Goal: Task Accomplishment & Management: Use online tool/utility

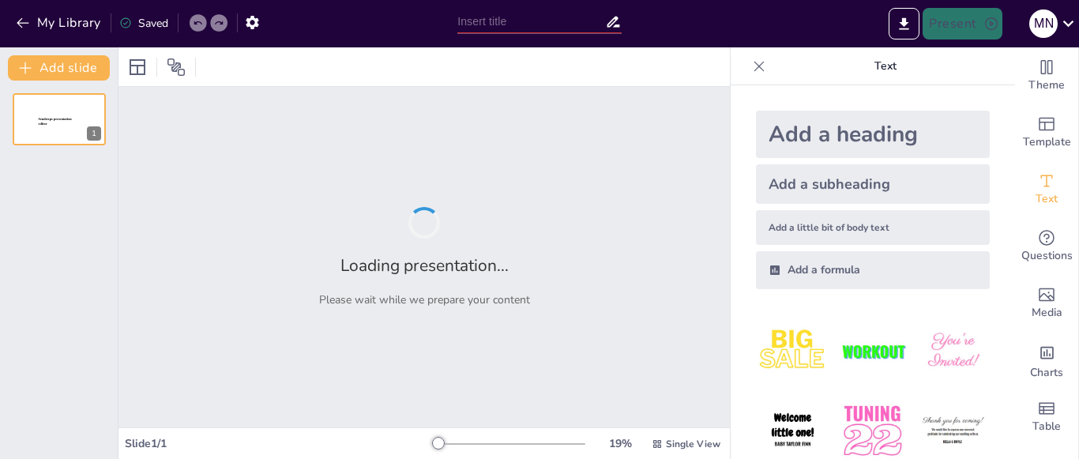
type input "New Sendsteps"
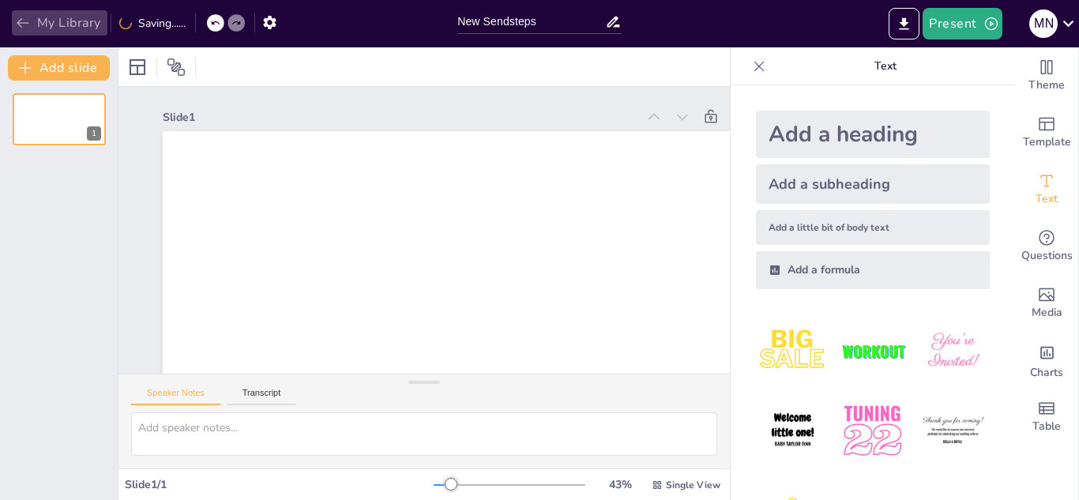
click at [22, 31] on button "My Library" at bounding box center [60, 22] width 96 height 25
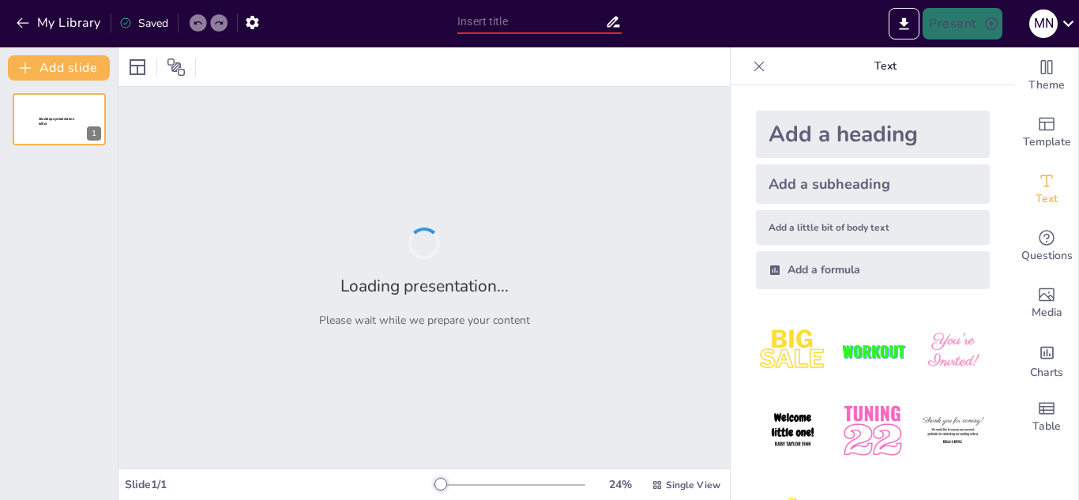
type input "Interpretación de Ratios Financieros: Herramientas para la Evaluación Empresari…"
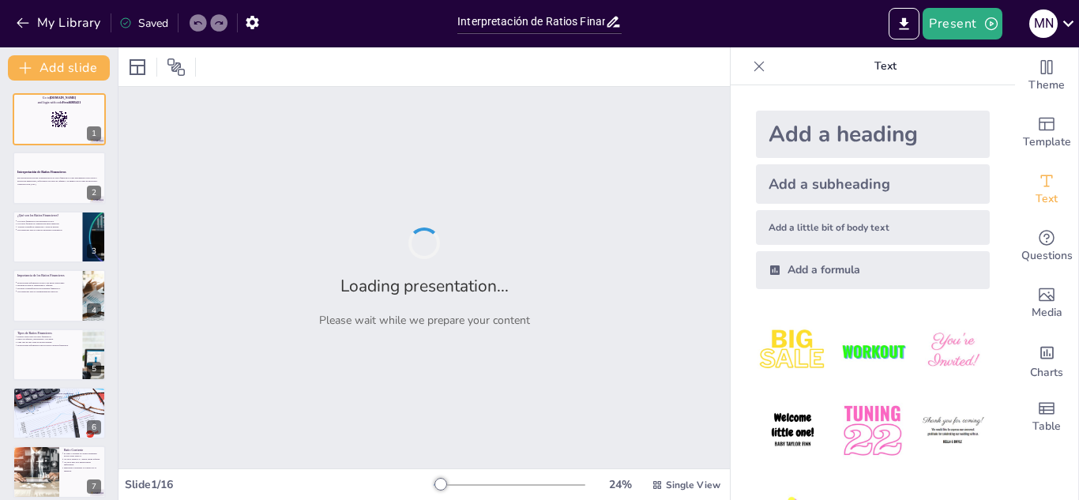
checkbox input "true"
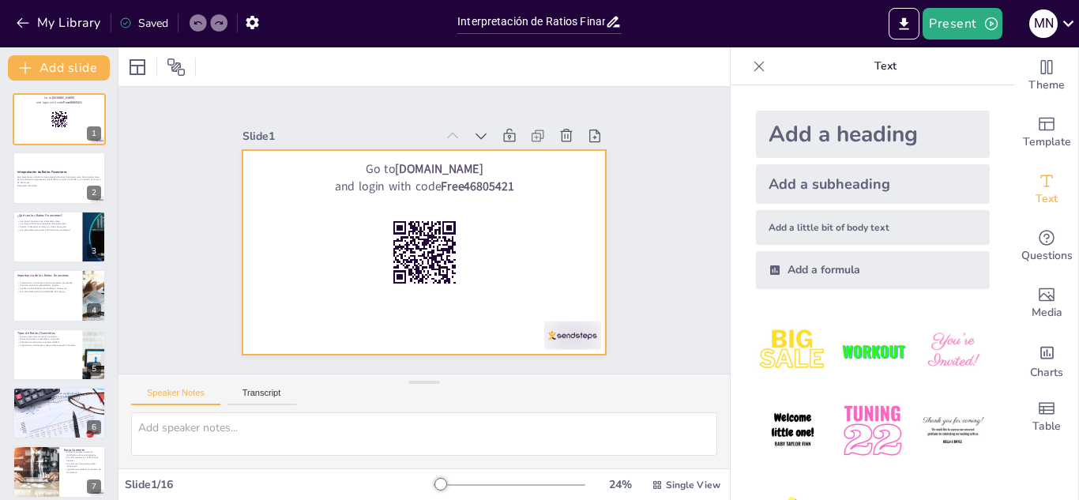
checkbox input "true"
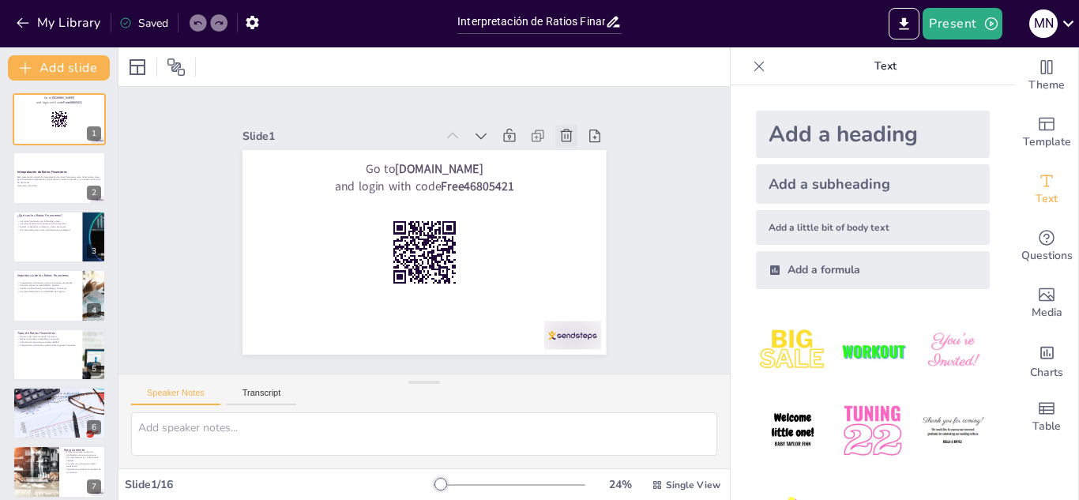
click at [463, 389] on icon at bounding box center [453, 399] width 21 height 21
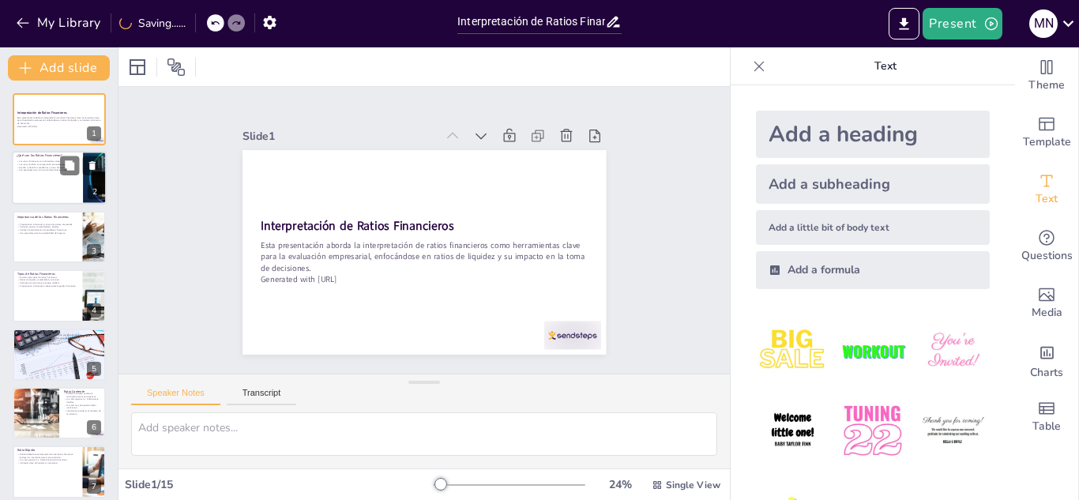
checkbox input "true"
click at [47, 172] on div "Los ratios financieros son indicadores clave. Los ratios facilitan la comparaci…" at bounding box center [48, 167] width 62 height 16
type textarea "Los ratios financieros son fundamentales para entender la situación de una empr…"
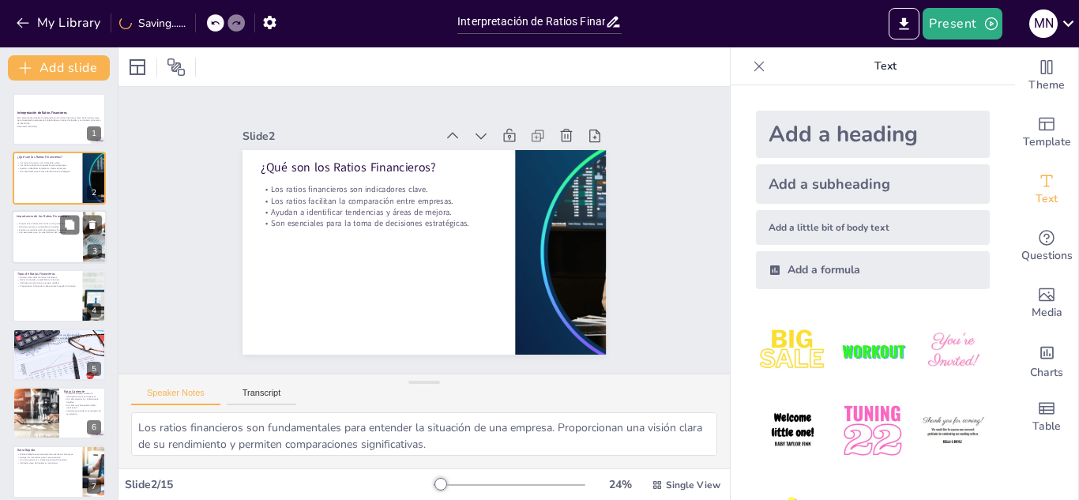
checkbox input "true"
click at [44, 229] on p "Facilitan la identificación de problemas financieros." at bounding box center [48, 229] width 62 height 3
type textarea "La información que brindan los ratios es esencial para que los inversores y acr…"
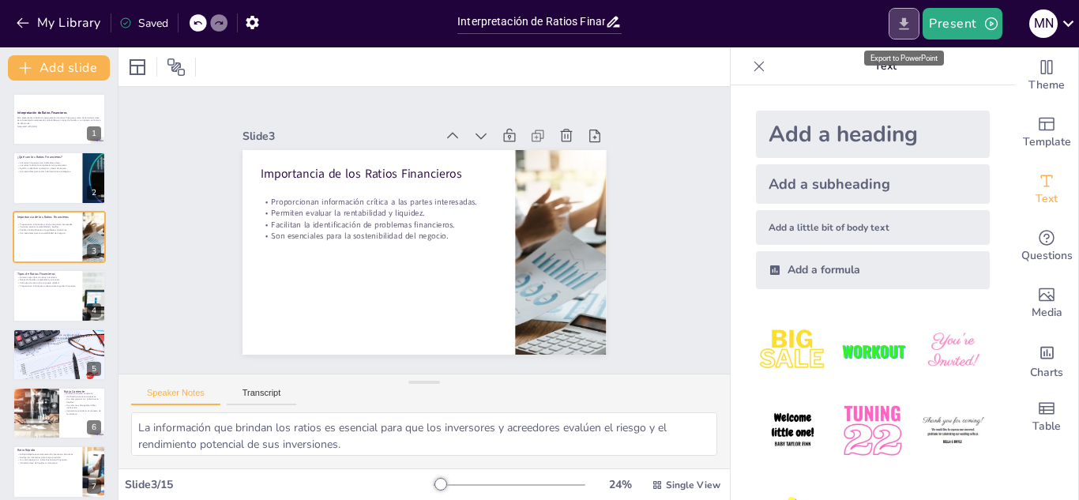
click at [902, 21] on icon "Export to PowerPoint" at bounding box center [904, 24] width 17 height 17
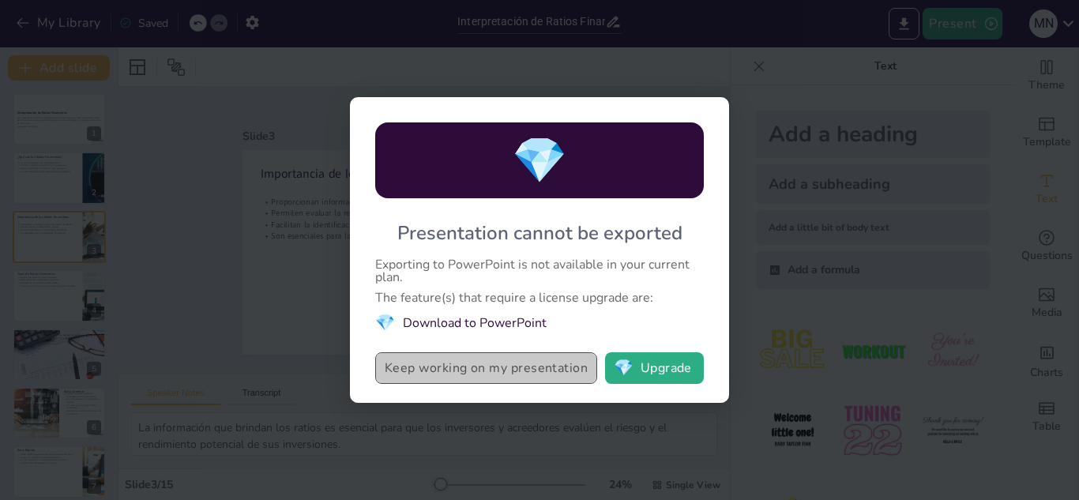
click at [544, 369] on button "Keep working on my presentation" at bounding box center [486, 368] width 222 height 32
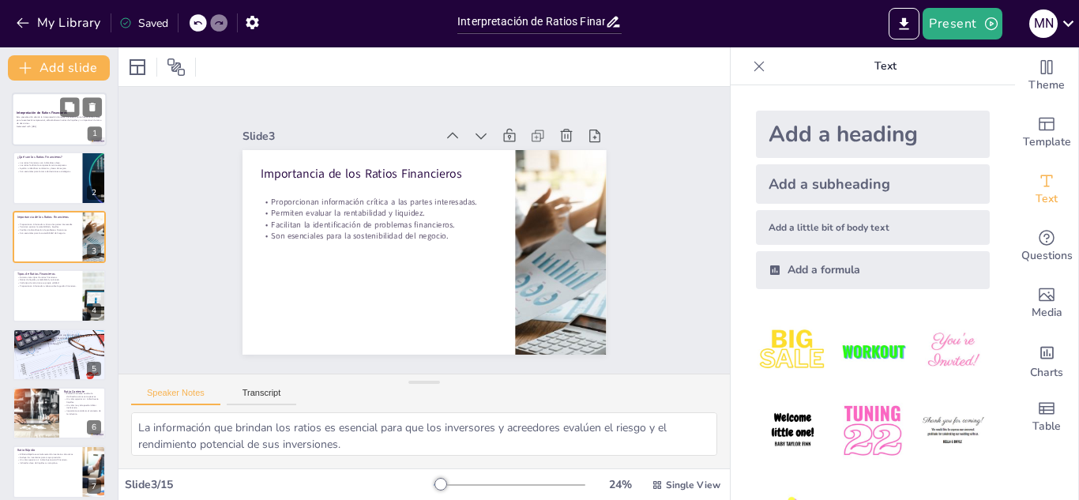
checkbox input "true"
click at [50, 125] on p "Generated with [URL]" at bounding box center [59, 126] width 85 height 3
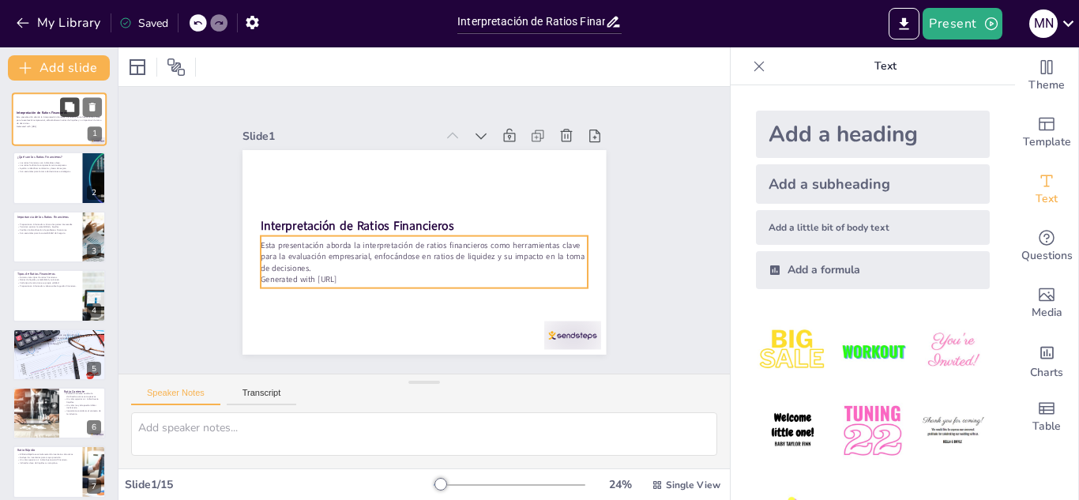
checkbox input "true"
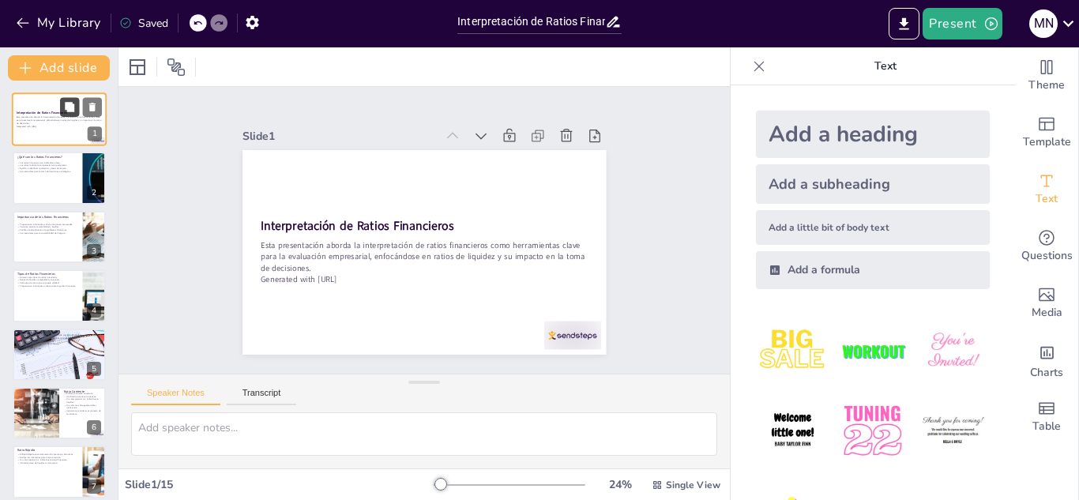
click at [70, 111] on icon at bounding box center [69, 106] width 9 height 9
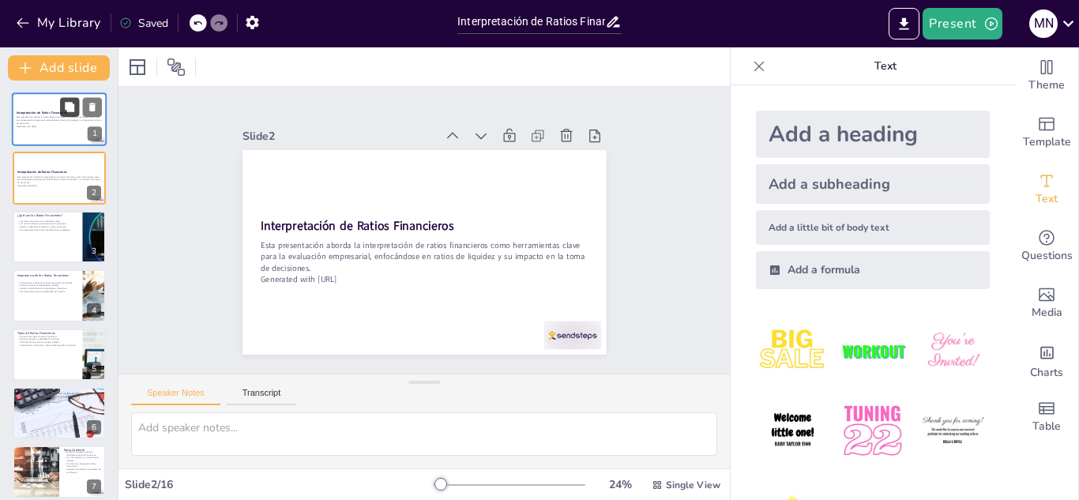
checkbox input "true"
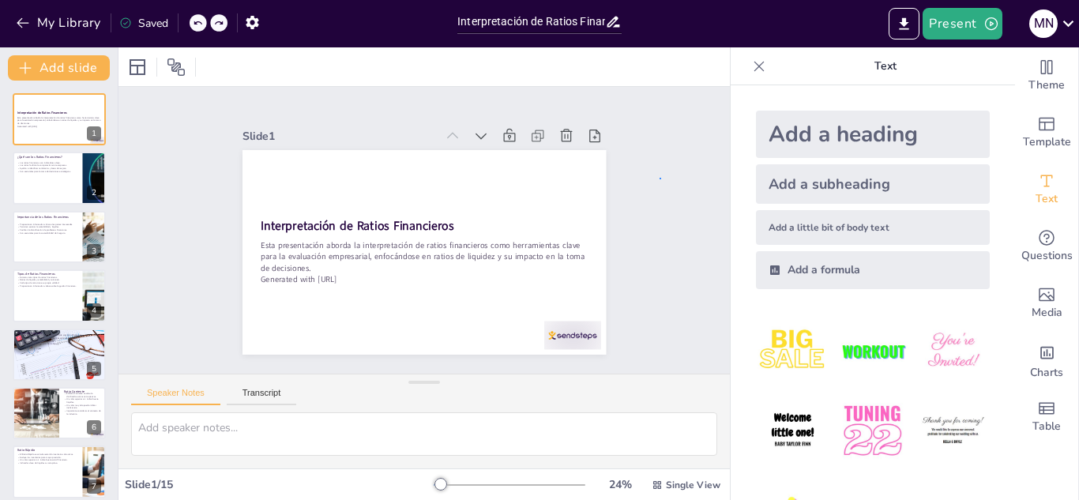
drag, startPoint x: 1056, startPoint y: 2, endPoint x: 660, endPoint y: 178, distance: 434.0
checkbox input "true"
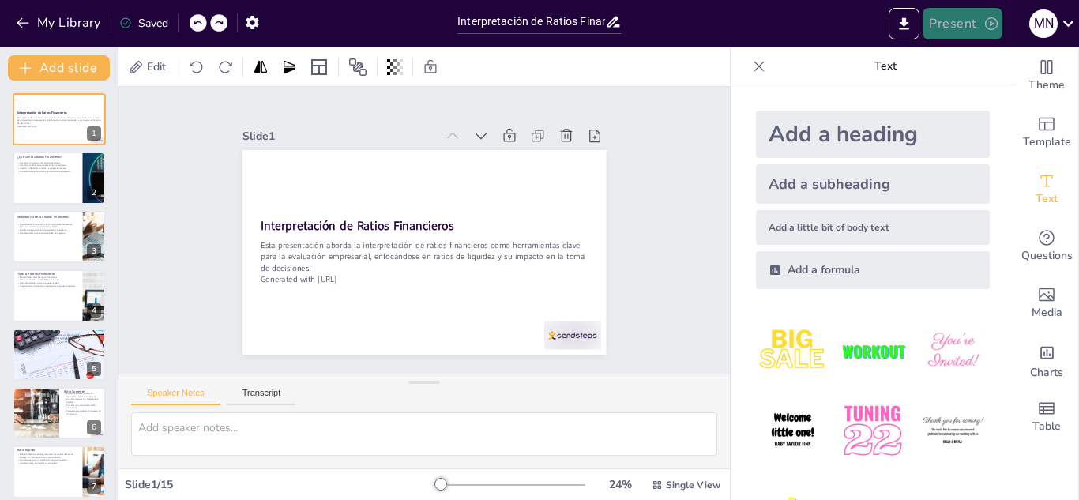
click at [959, 25] on button "Present" at bounding box center [962, 24] width 79 height 32
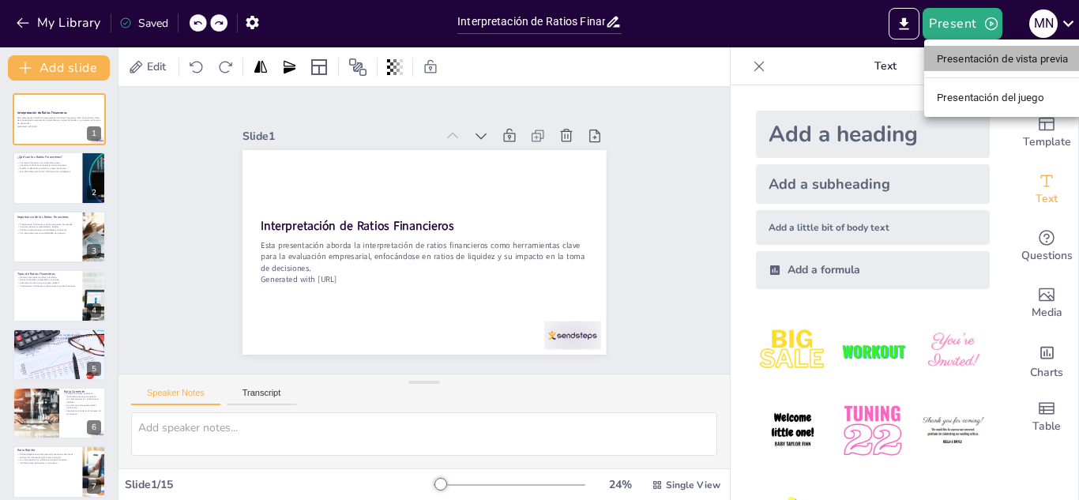
click at [947, 69] on li "Presentación de vista previa" at bounding box center [1003, 58] width 157 height 25
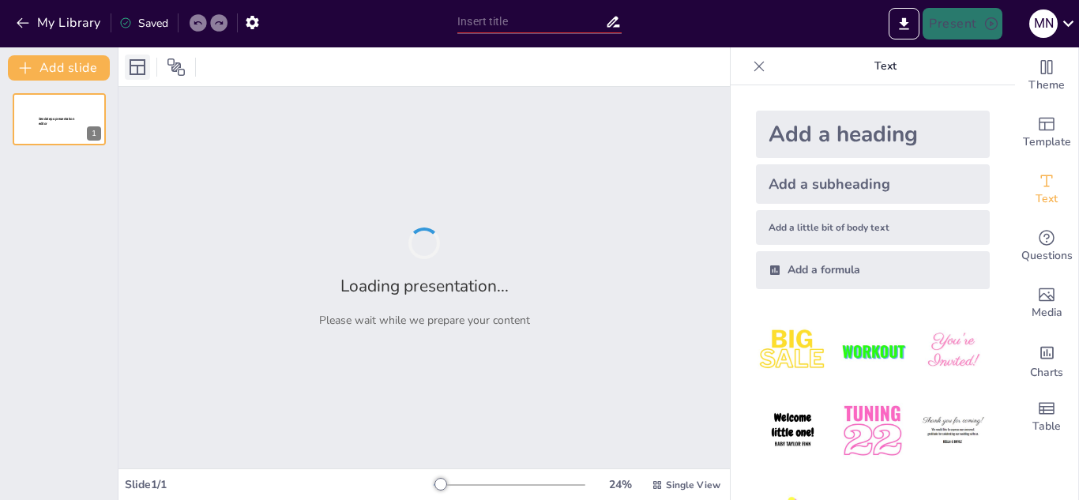
type input "Interpretación de Ratios Financieros: Herramientas para la Evaluación Empresari…"
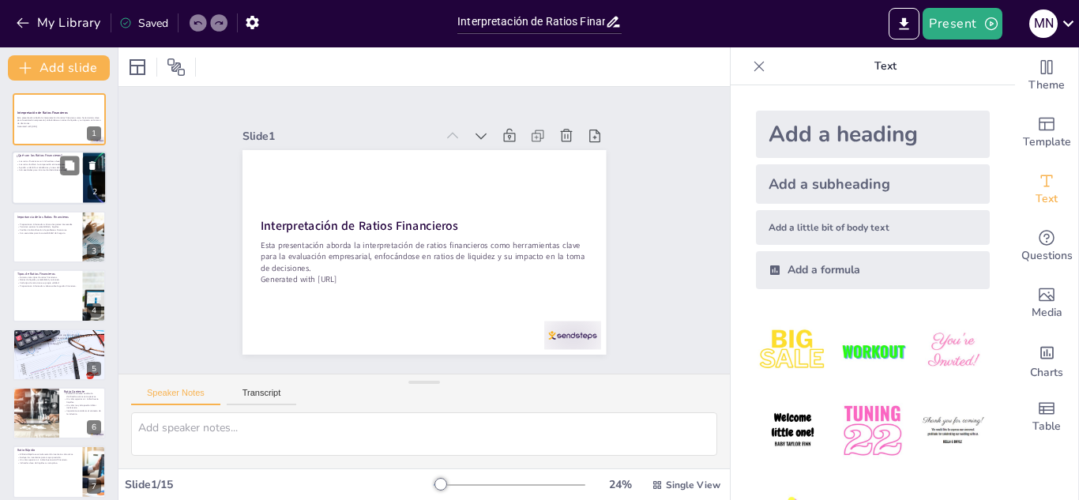
checkbox input "true"
click at [30, 180] on div at bounding box center [59, 179] width 95 height 54
type textarea "Los ratios financieros son fundamentales para entender la situación de una empr…"
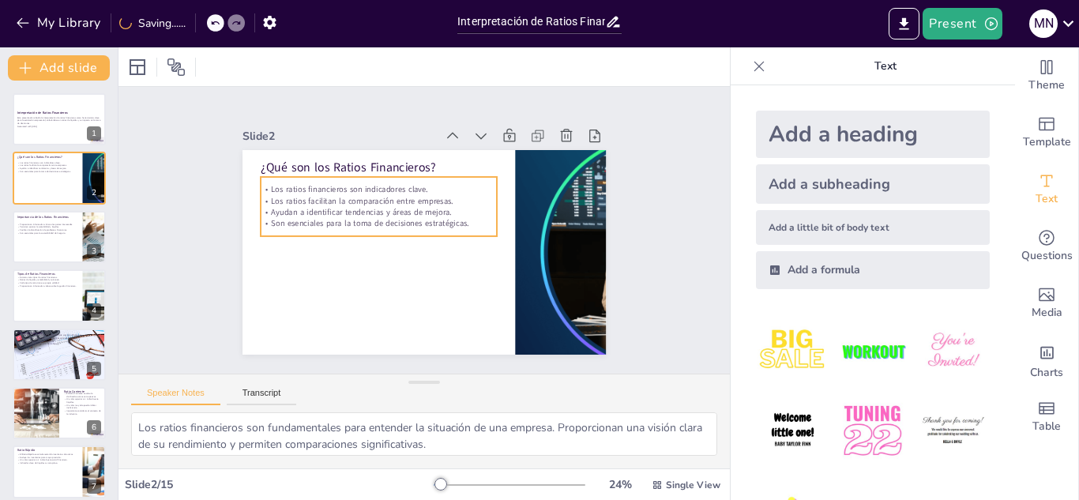
click at [295, 195] on p "Los ratios facilitan la comparación entre empresas." at bounding box center [379, 200] width 236 height 11
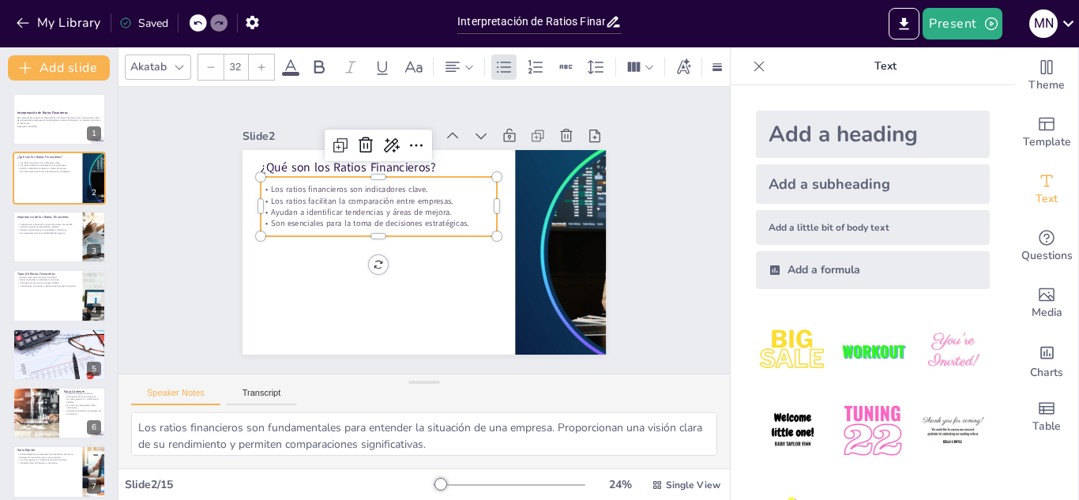
checkbox input "true"
